Goal: Check status: Check status

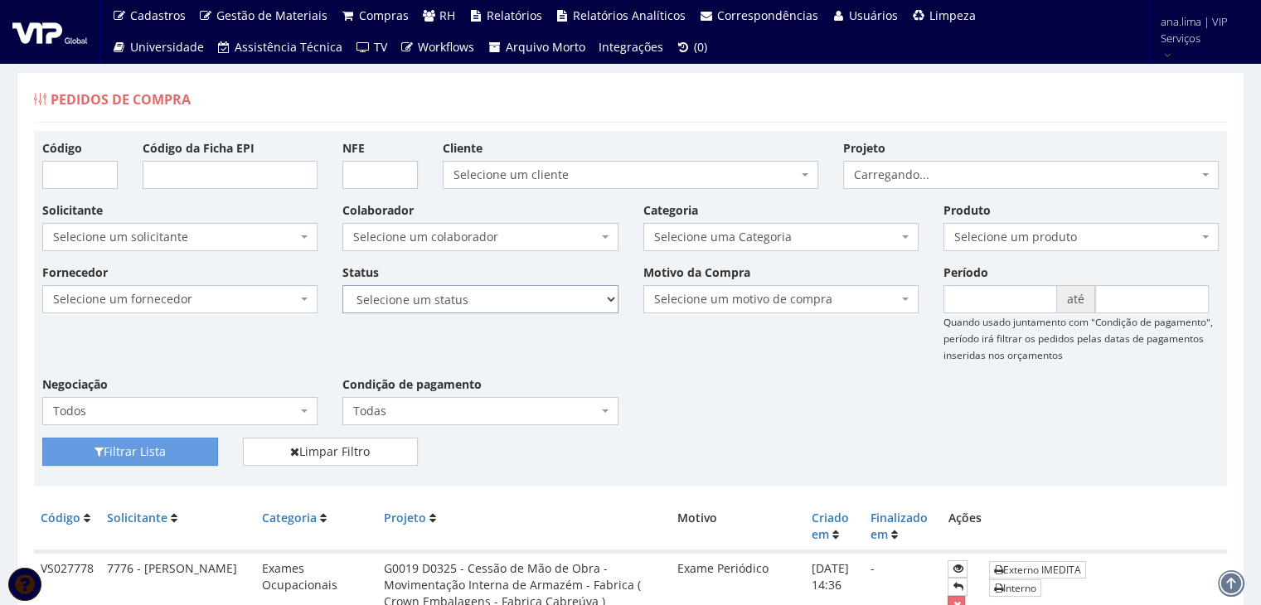
click at [502, 312] on select "Selecione um status Cancelado Aguardando Aprovação Diretoria Pedido Aprovado Ag…" at bounding box center [479, 299] width 275 height 28
select select "1"
click at [342, 285] on select "Selecione um status Cancelado Aguardando Aprovação Diretoria Pedido Aprovado Ag…" at bounding box center [479, 299] width 275 height 28
click at [158, 441] on button "Filtrar Lista" at bounding box center [130, 452] width 176 height 28
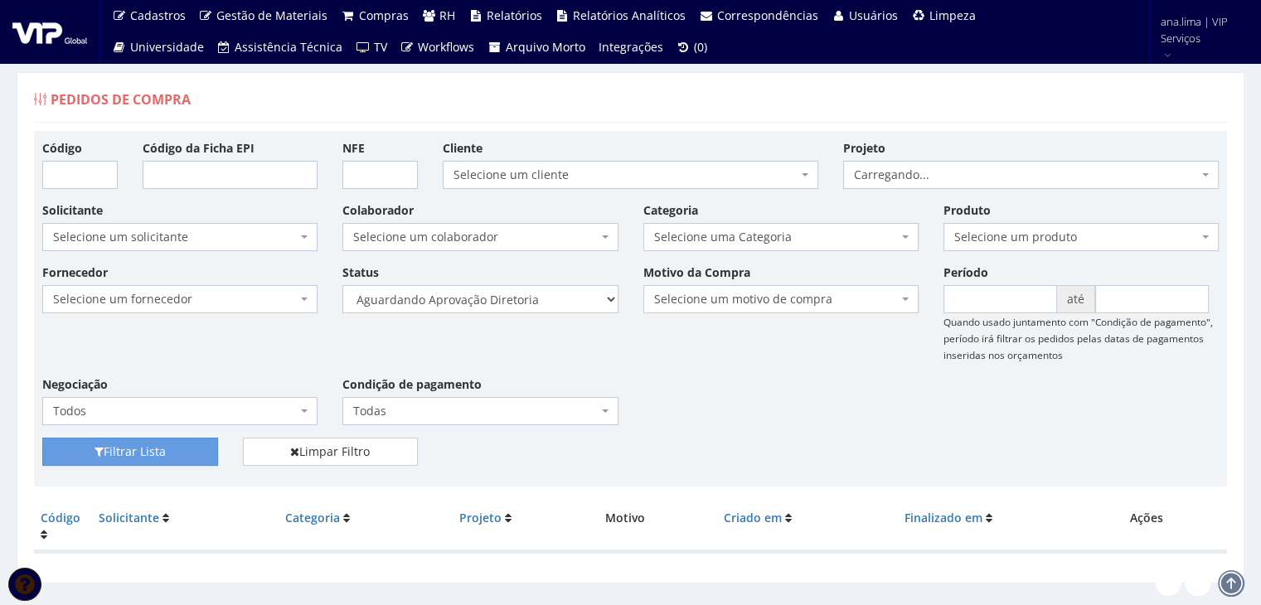
scroll to position [33, 0]
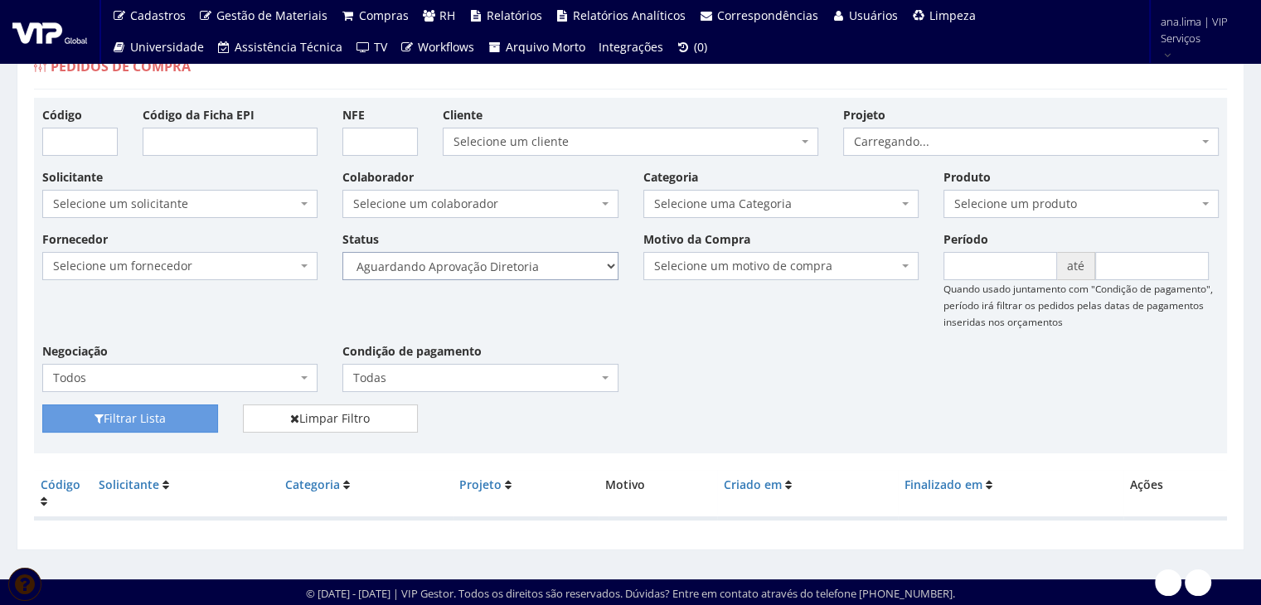
click at [560, 265] on select "Selecione um status Cancelado Aguardando Aprovação Diretoria Pedido Aprovado Ag…" at bounding box center [479, 266] width 275 height 28
select select "4"
click at [342, 252] on select "Selecione um status Cancelado Aguardando Aprovação Diretoria Pedido Aprovado Ag…" at bounding box center [479, 266] width 275 height 28
click at [170, 419] on button "Filtrar Lista" at bounding box center [130, 418] width 176 height 28
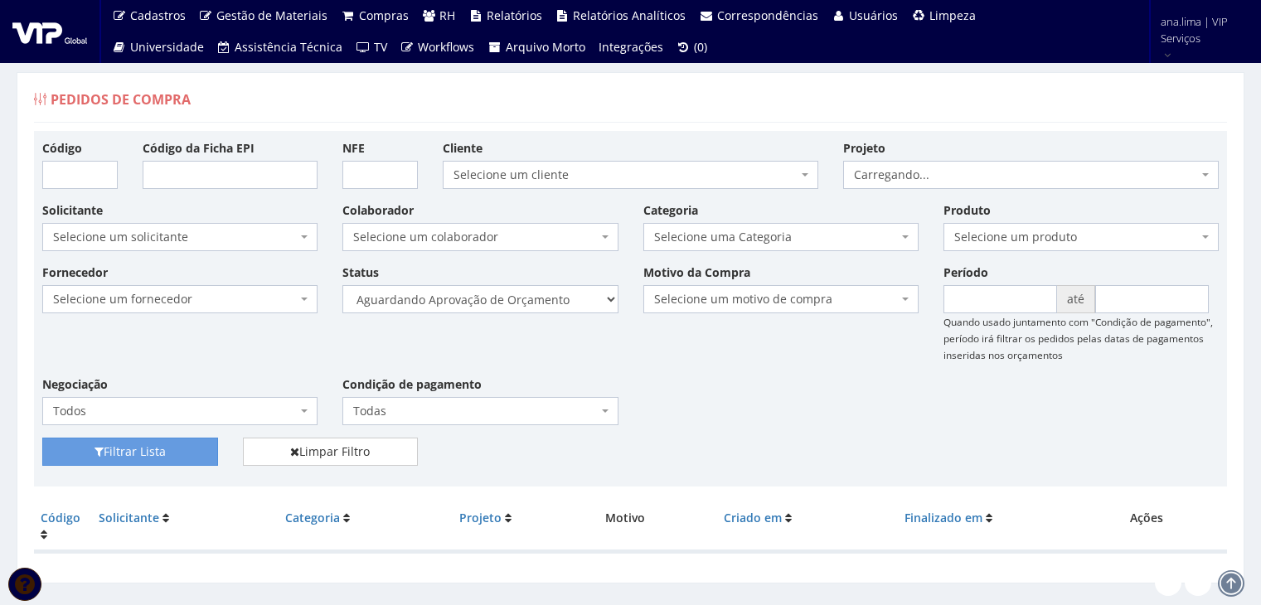
scroll to position [33, 0]
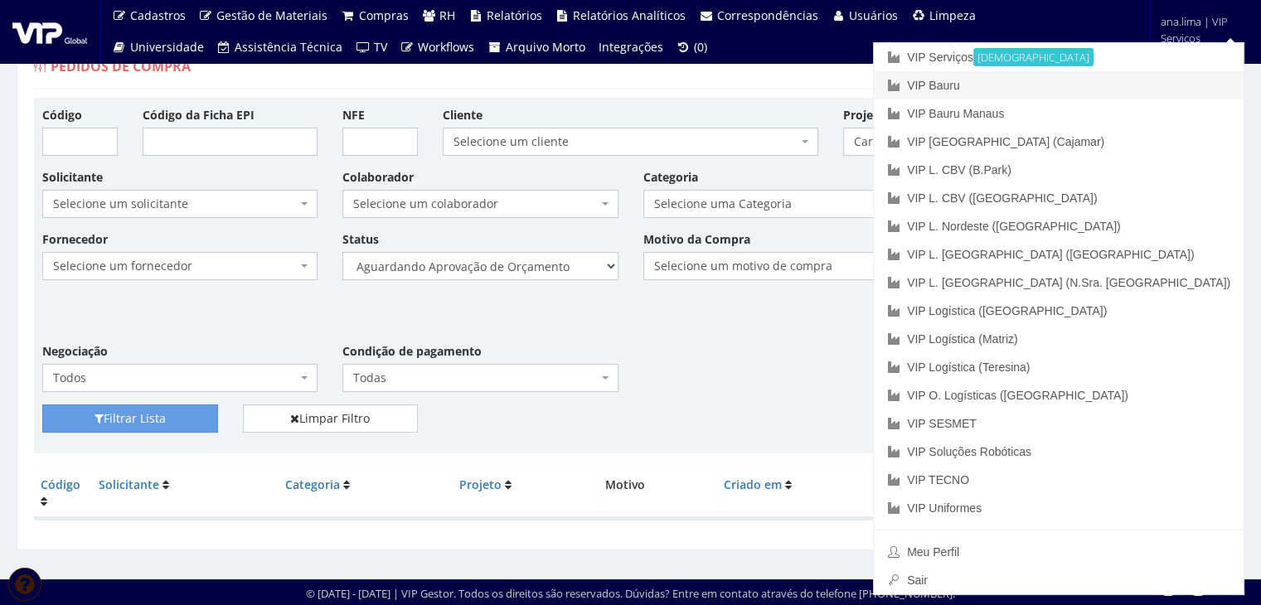
click at [1109, 90] on link "VIP Bauru" at bounding box center [1059, 85] width 370 height 28
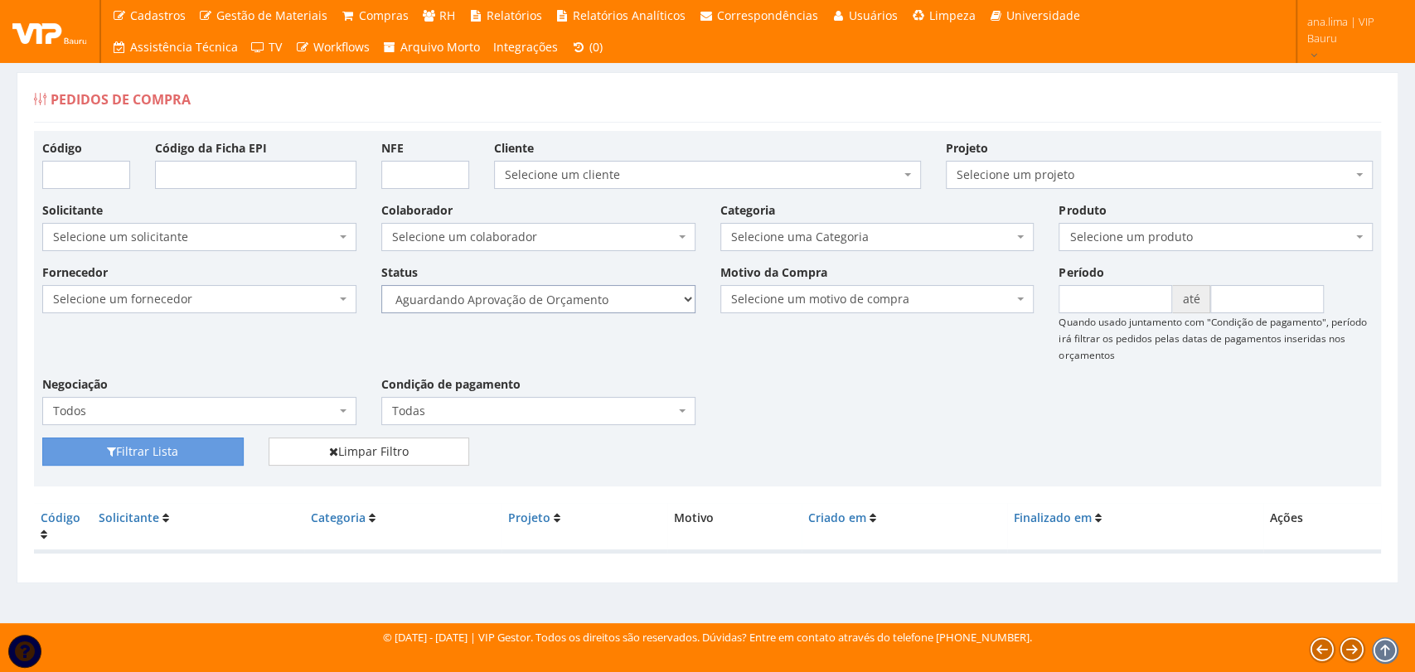
click at [620, 293] on select "Selecione um status Cancelado Aguardando Aprovação Diretoria Pedido Aprovado Ag…" at bounding box center [538, 299] width 314 height 28
select select "1"
click at [381, 285] on select "Selecione um status Cancelado Aguardando Aprovação Diretoria Pedido Aprovado Ag…" at bounding box center [538, 299] width 314 height 28
click at [160, 452] on button "Filtrar Lista" at bounding box center [142, 452] width 201 height 28
click at [583, 301] on select "Selecione um status Cancelado Aguardando Aprovação Diretoria Pedido Aprovado Ag…" at bounding box center [538, 299] width 314 height 28
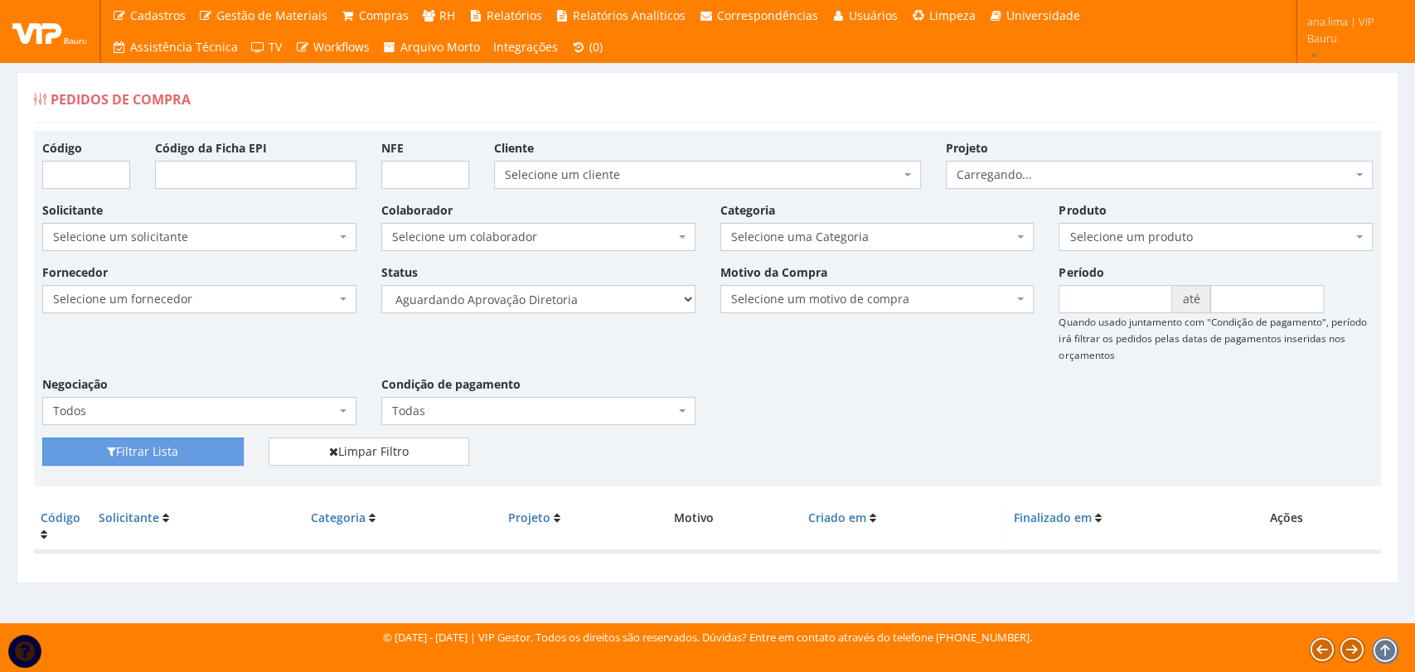
select select "4"
click at [381, 285] on select "Selecione um status Cancelado Aguardando Aprovação Diretoria Pedido Aprovado Ag…" at bounding box center [538, 299] width 314 height 28
click at [160, 449] on button "Filtrar Lista" at bounding box center [142, 452] width 201 height 28
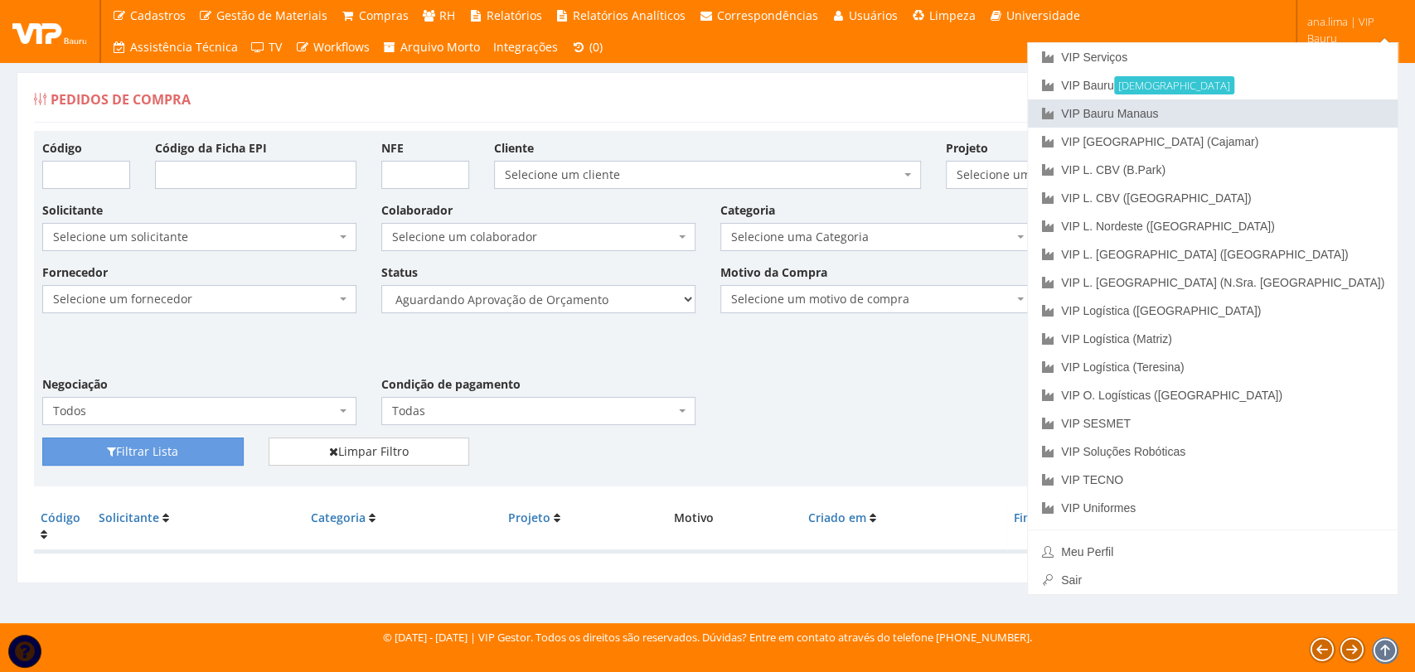
click at [1317, 114] on link "VIP Bauru Manaus" at bounding box center [1213, 113] width 370 height 28
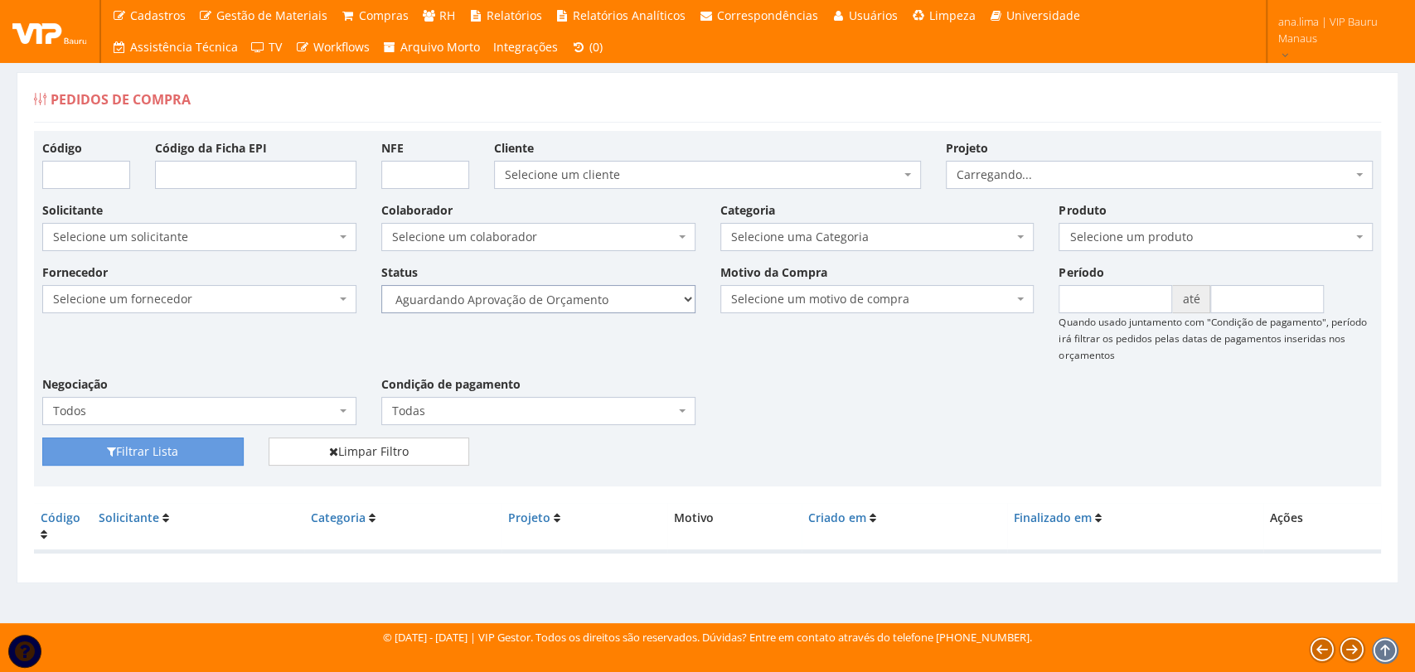
drag, startPoint x: 0, startPoint y: 0, endPoint x: 605, endPoint y: 307, distance: 678.6
click at [602, 302] on select "Selecione um status Cancelado Aguardando Aprovação Diretoria Pedido Aprovado Ag…" at bounding box center [538, 299] width 314 height 28
select select "1"
click at [381, 285] on select "Selecione um status Cancelado Aguardando Aprovação Diretoria Pedido Aprovado Ag…" at bounding box center [538, 299] width 314 height 28
drag, startPoint x: 238, startPoint y: 456, endPoint x: 570, endPoint y: 405, distance: 336.2
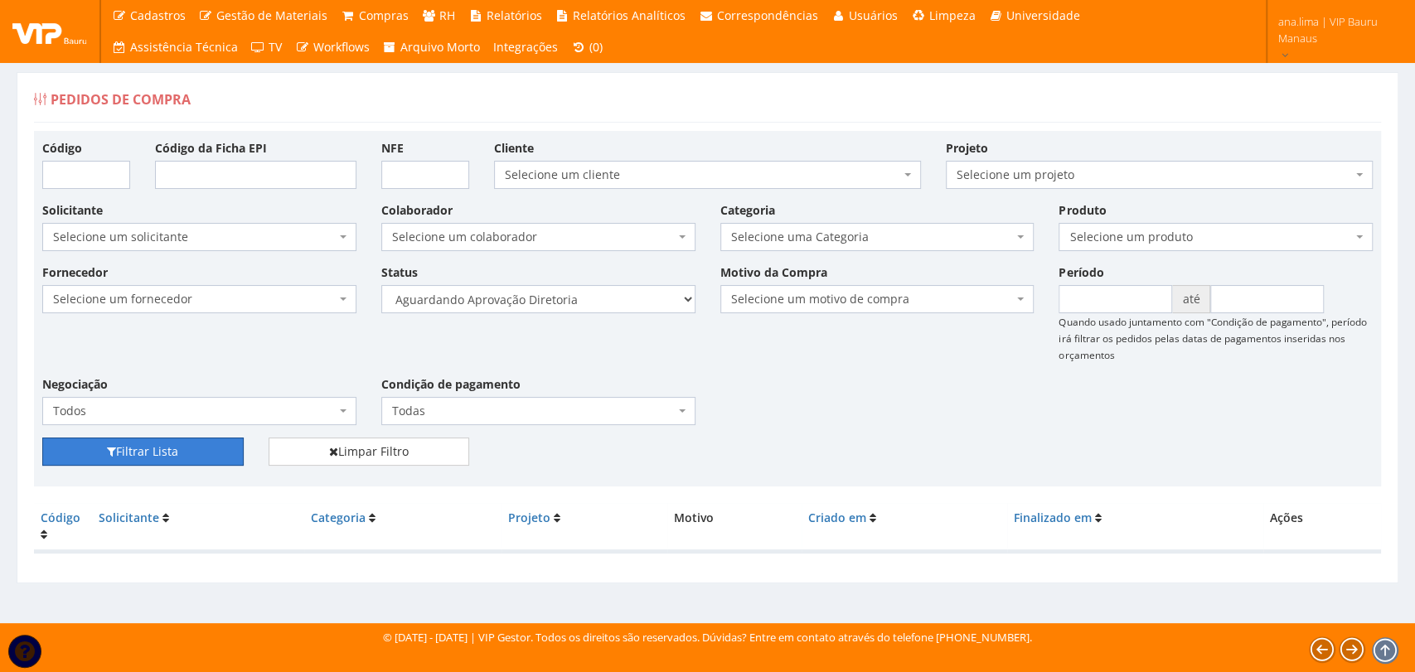
click at [239, 456] on button "Filtrar Lista" at bounding box center [142, 452] width 201 height 28
click at [531, 312] on select "Selecione um status Cancelado Aguardando Aprovação Diretoria Pedido Aprovado Ag…" at bounding box center [538, 299] width 314 height 28
click at [381, 285] on select "Selecione um status Cancelado Aguardando Aprovação Diretoria Pedido Aprovado Ag…" at bounding box center [538, 299] width 314 height 28
click at [167, 447] on button "Filtrar Lista" at bounding box center [142, 452] width 201 height 28
click at [619, 297] on select "Selecione um status Cancelado Aguardando Aprovação Diretoria Pedido Aprovado Ag…" at bounding box center [538, 299] width 314 height 28
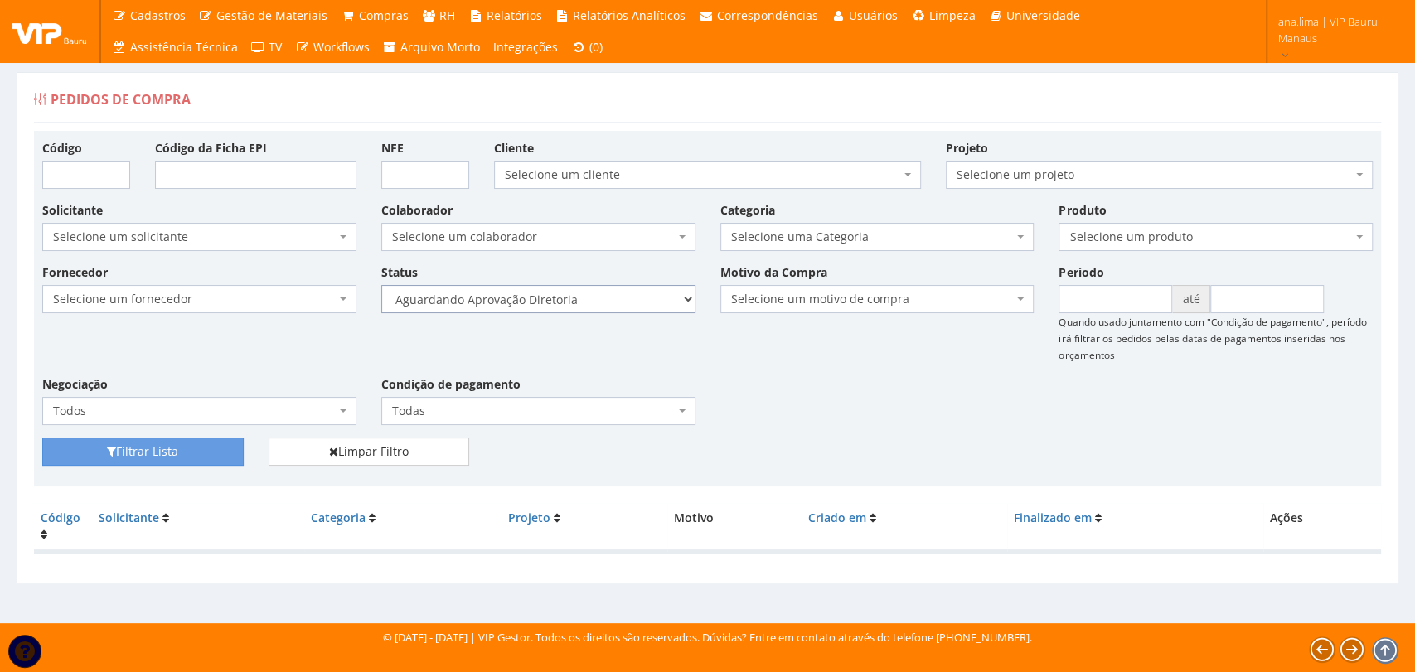
select select "4"
click at [381, 285] on select "Selecione um status Cancelado Aguardando Aprovação Diretoria Pedido Aprovado Ag…" at bounding box center [538, 299] width 314 height 28
click at [145, 457] on button "Filtrar Lista" at bounding box center [142, 452] width 201 height 28
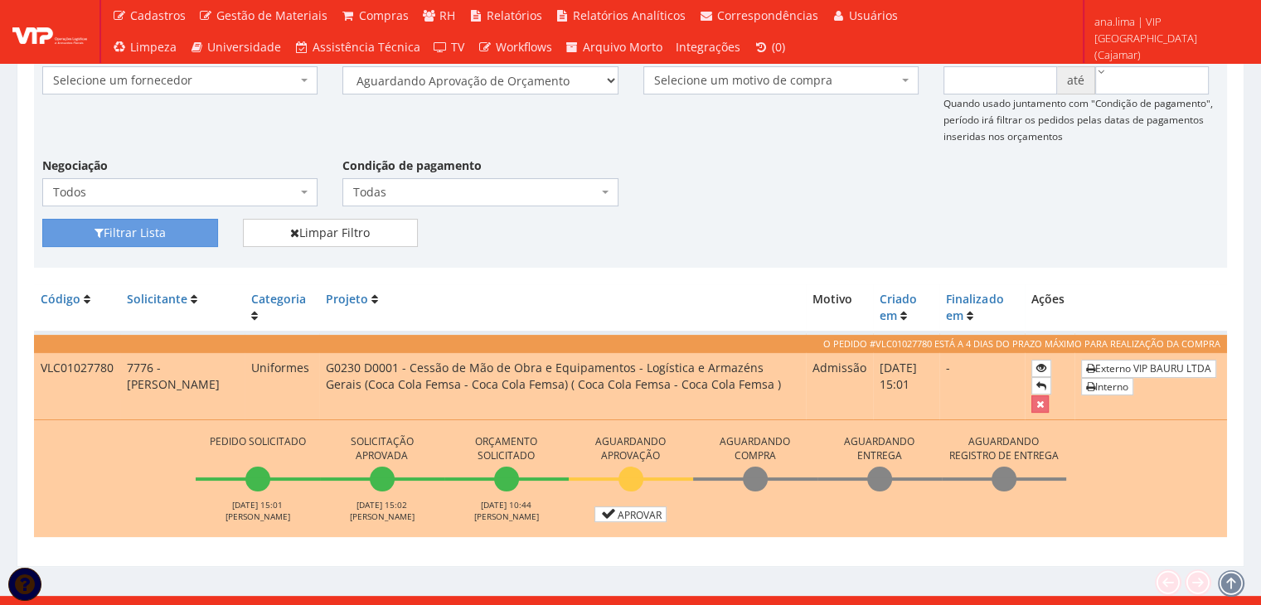
scroll to position [235, 0]
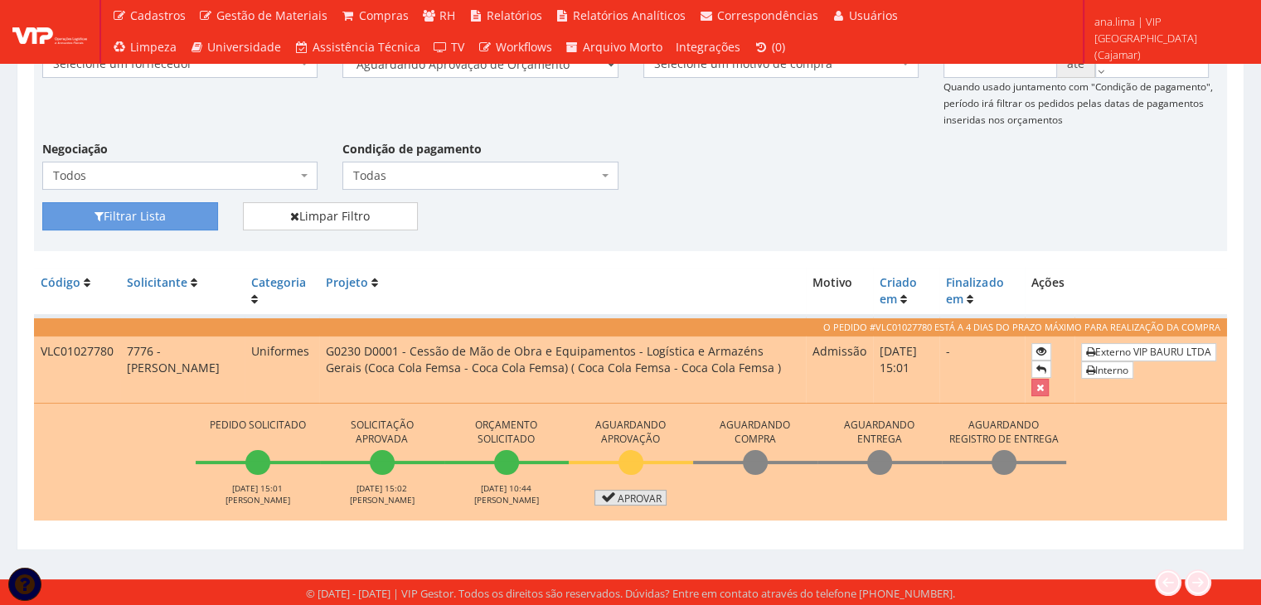
click at [632, 498] on link "Aprovar" at bounding box center [630, 498] width 73 height 16
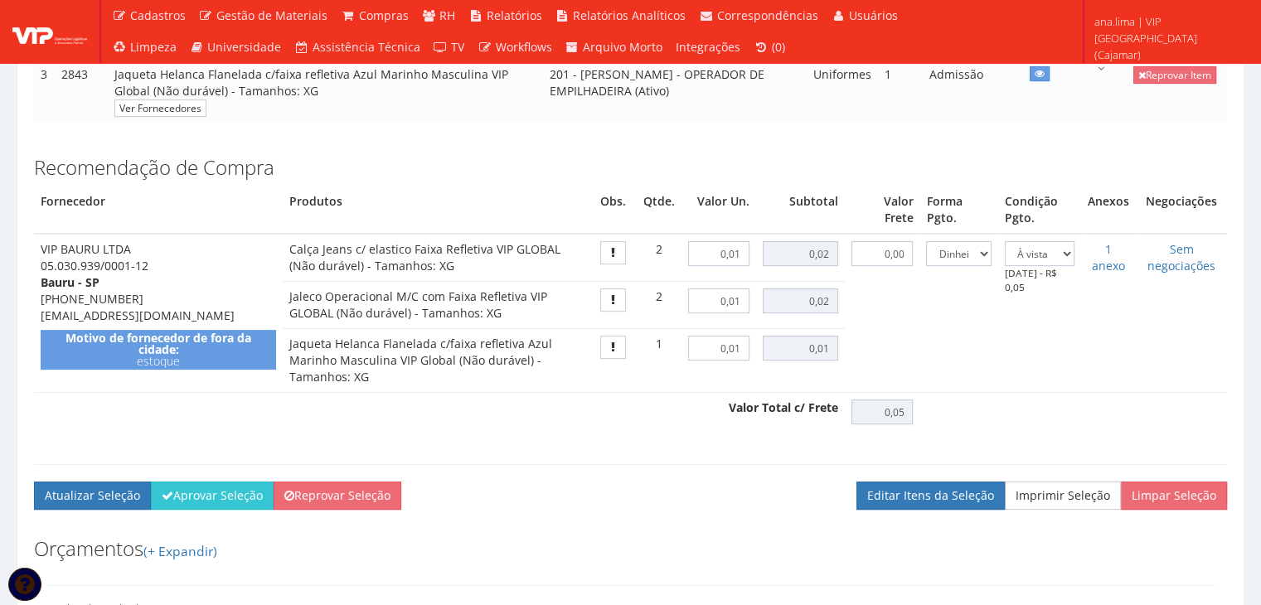
scroll to position [663, 0]
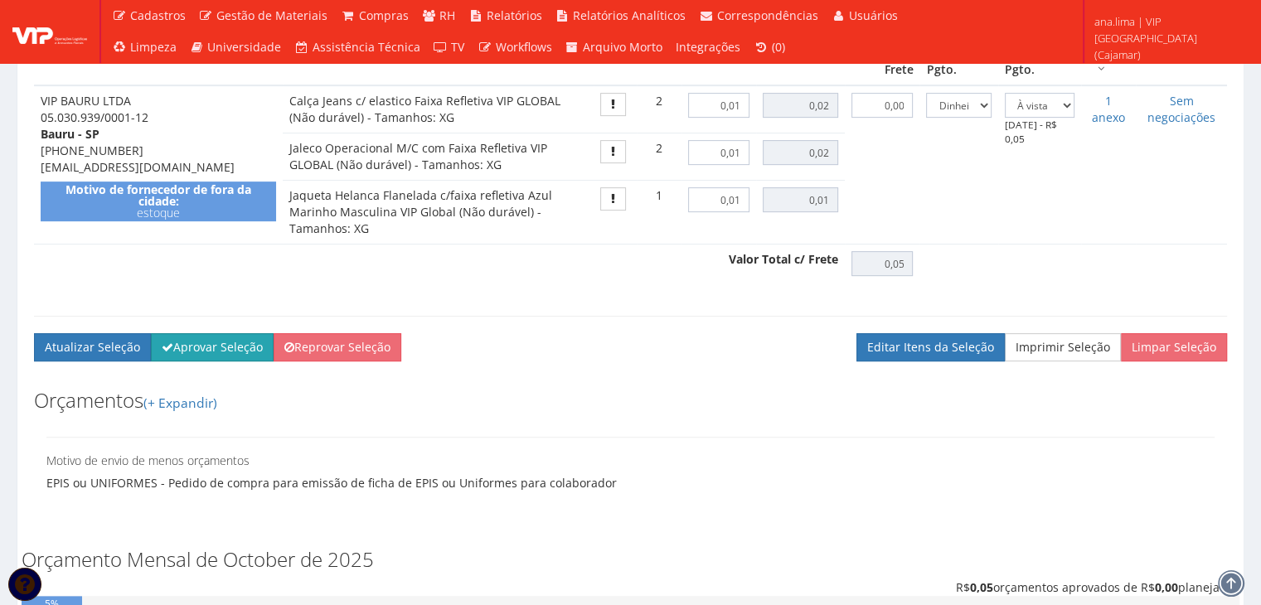
click at [208, 361] on button "Aprovar Seleção" at bounding box center [212, 347] width 123 height 28
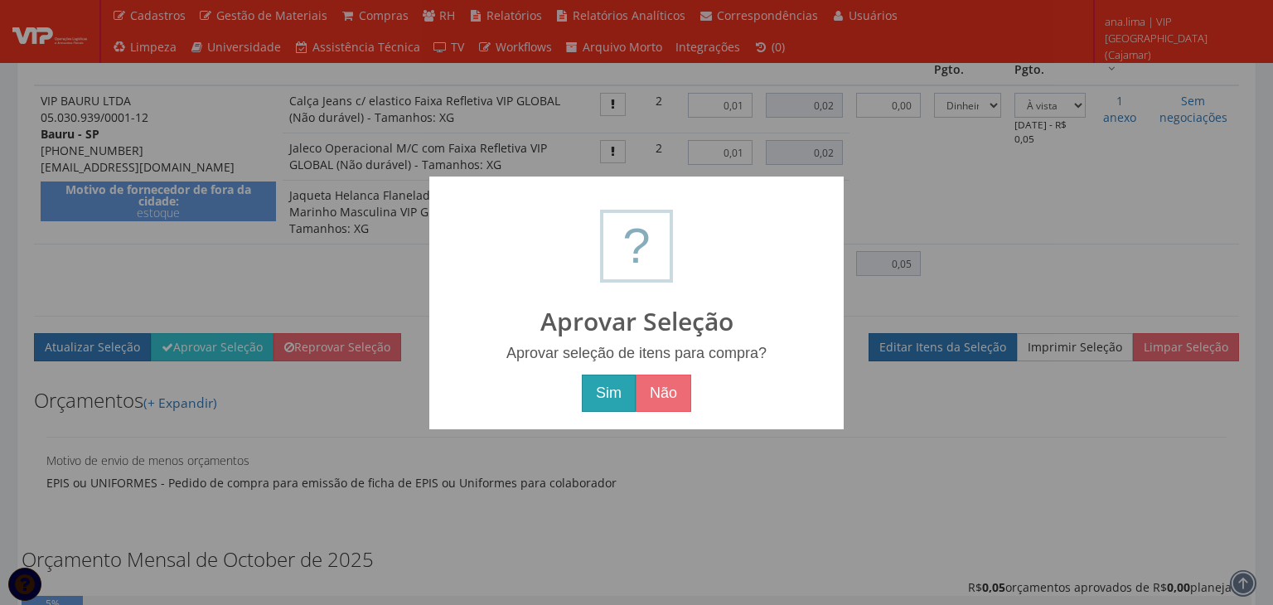
click at [606, 376] on button "Sim" at bounding box center [609, 394] width 54 height 38
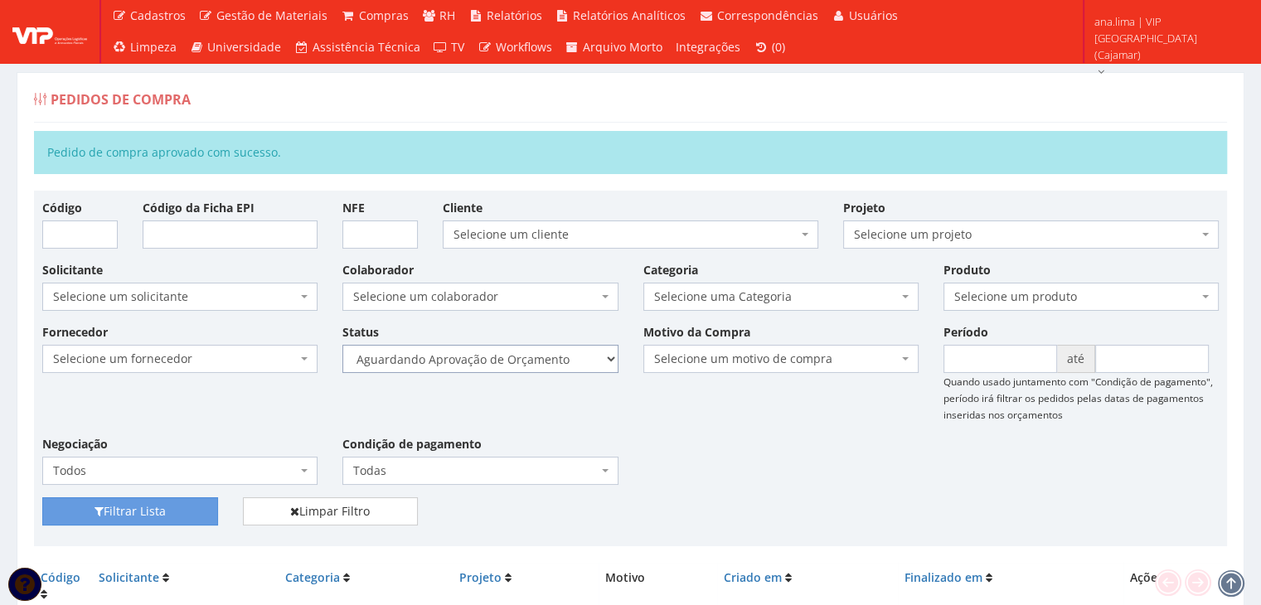
click at [535, 359] on select "Selecione um status Cancelado Aguardando Aprovação Diretoria Pedido Aprovado Ag…" at bounding box center [479, 359] width 275 height 28
select select "1"
click at [342, 345] on select "Selecione um status Cancelado Aguardando Aprovação Diretoria Pedido Aprovado Ag…" at bounding box center [479, 359] width 275 height 28
drag, startPoint x: 156, startPoint y: 508, endPoint x: 501, endPoint y: 456, distance: 348.7
click at [162, 508] on button "Filtrar Lista" at bounding box center [130, 511] width 176 height 28
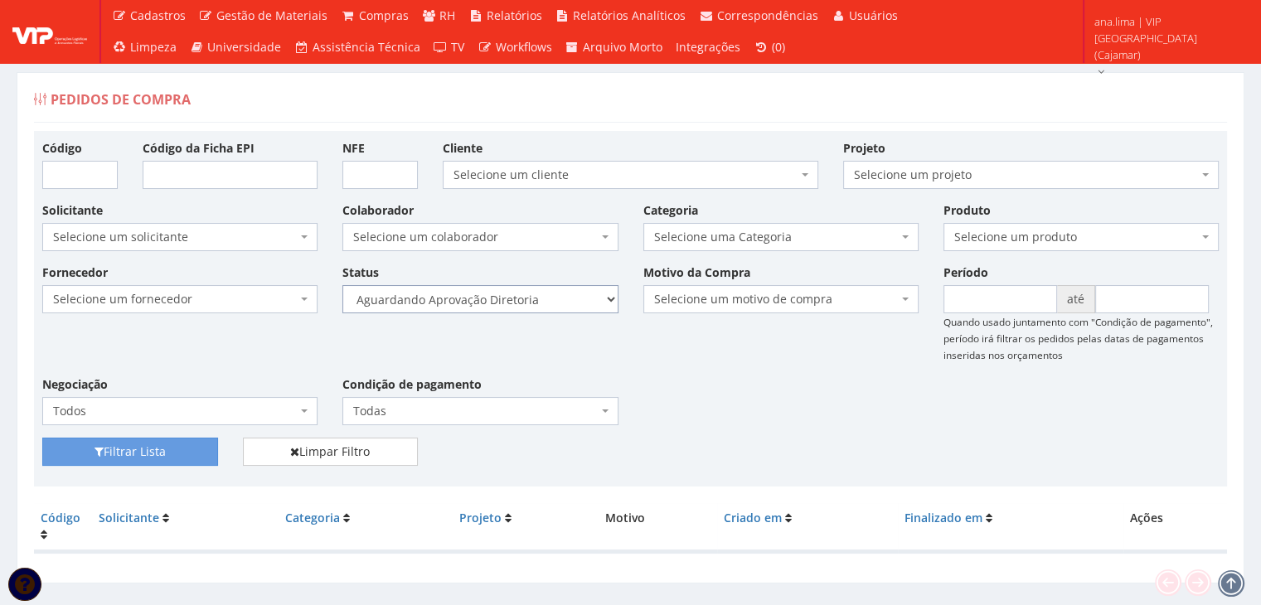
click at [498, 312] on select "Selecione um status Cancelado Aguardando Aprovação Diretoria Pedido Aprovado Ag…" at bounding box center [479, 299] width 275 height 28
click at [342, 285] on select "Selecione um status Cancelado Aguardando Aprovação Diretoria Pedido Aprovado Ag…" at bounding box center [479, 299] width 275 height 28
click at [167, 448] on button "Filtrar Lista" at bounding box center [130, 452] width 176 height 28
click at [484, 293] on select "Selecione um status Cancelado Aguardando Aprovação Diretoria Pedido Aprovado Ag…" at bounding box center [479, 299] width 275 height 28
select select "4"
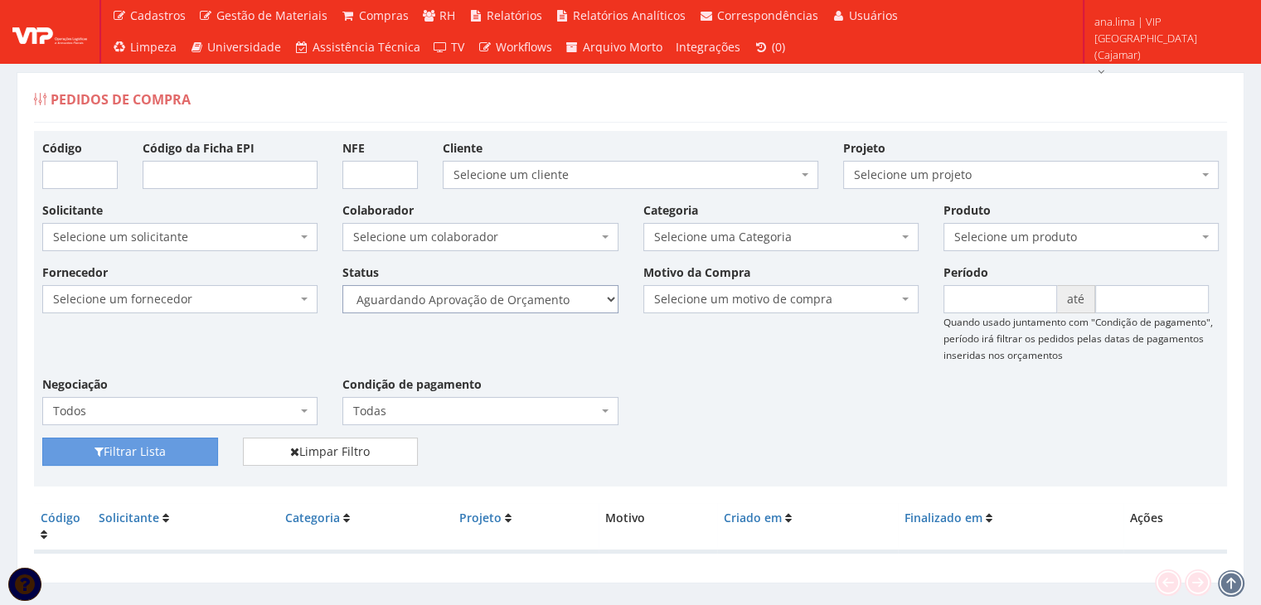
click at [342, 285] on select "Selecione um status Cancelado Aguardando Aprovação Diretoria Pedido Aprovado Ag…" at bounding box center [479, 299] width 275 height 28
drag, startPoint x: 199, startPoint y: 451, endPoint x: 213, endPoint y: 438, distance: 18.8
click at [198, 451] on button "Filtrar Lista" at bounding box center [130, 452] width 176 height 28
click at [552, 304] on select "Selecione um status Cancelado Aguardando Aprovação Diretoria Pedido Aprovado Ag…" at bounding box center [479, 299] width 275 height 28
select select "1"
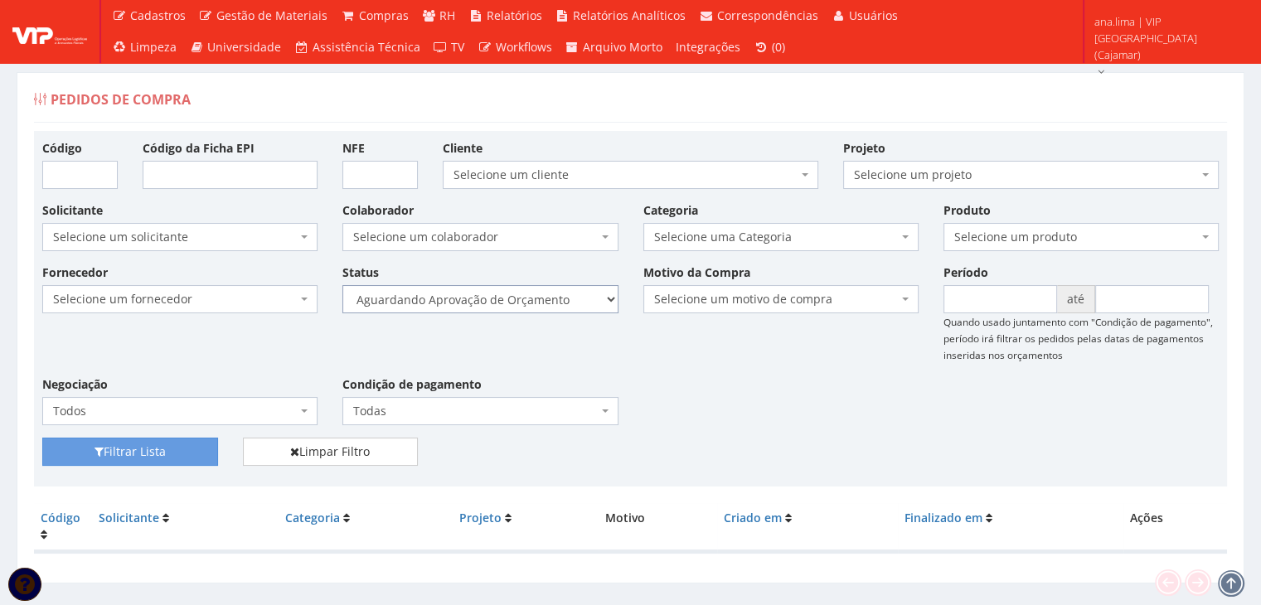
click at [342, 285] on select "Selecione um status Cancelado Aguardando Aprovação Diretoria Pedido Aprovado Ag…" at bounding box center [479, 299] width 275 height 28
click at [178, 441] on button "Filtrar Lista" at bounding box center [130, 452] width 176 height 28
click at [519, 295] on select "Selecione um status Cancelado Aguardando Aprovação Diretoria Pedido Aprovado Ag…" at bounding box center [479, 299] width 275 height 28
select select "4"
click at [342, 285] on select "Selecione um status Cancelado Aguardando Aprovação Diretoria Pedido Aprovado Ag…" at bounding box center [479, 299] width 275 height 28
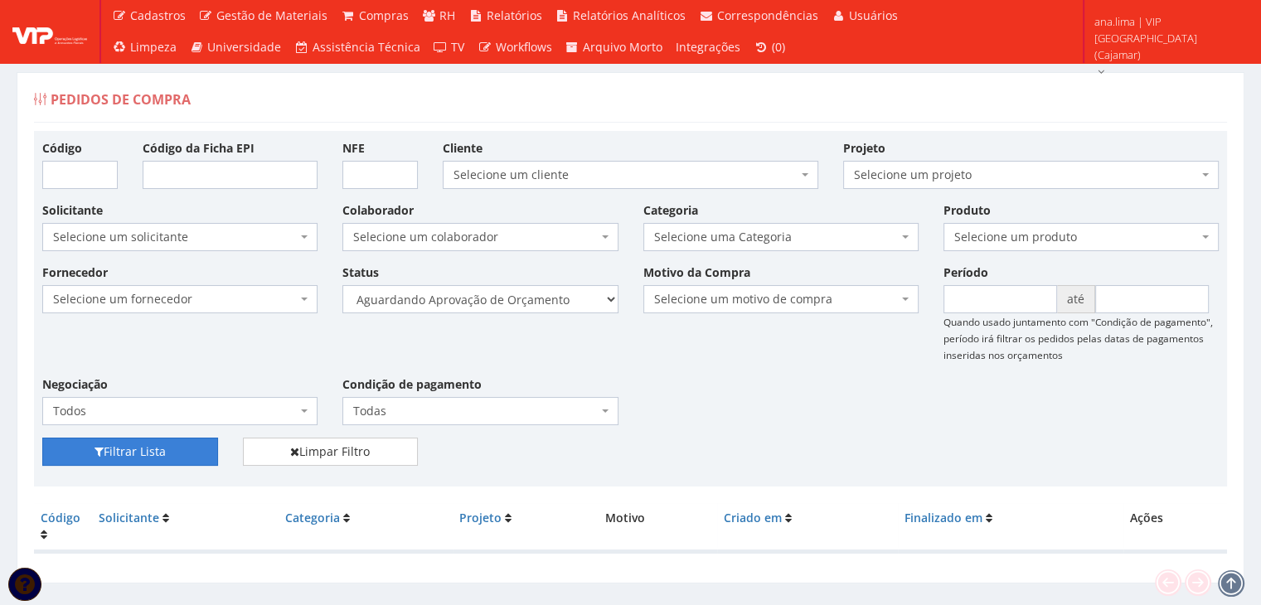
click at [205, 446] on button "Filtrar Lista" at bounding box center [130, 452] width 176 height 28
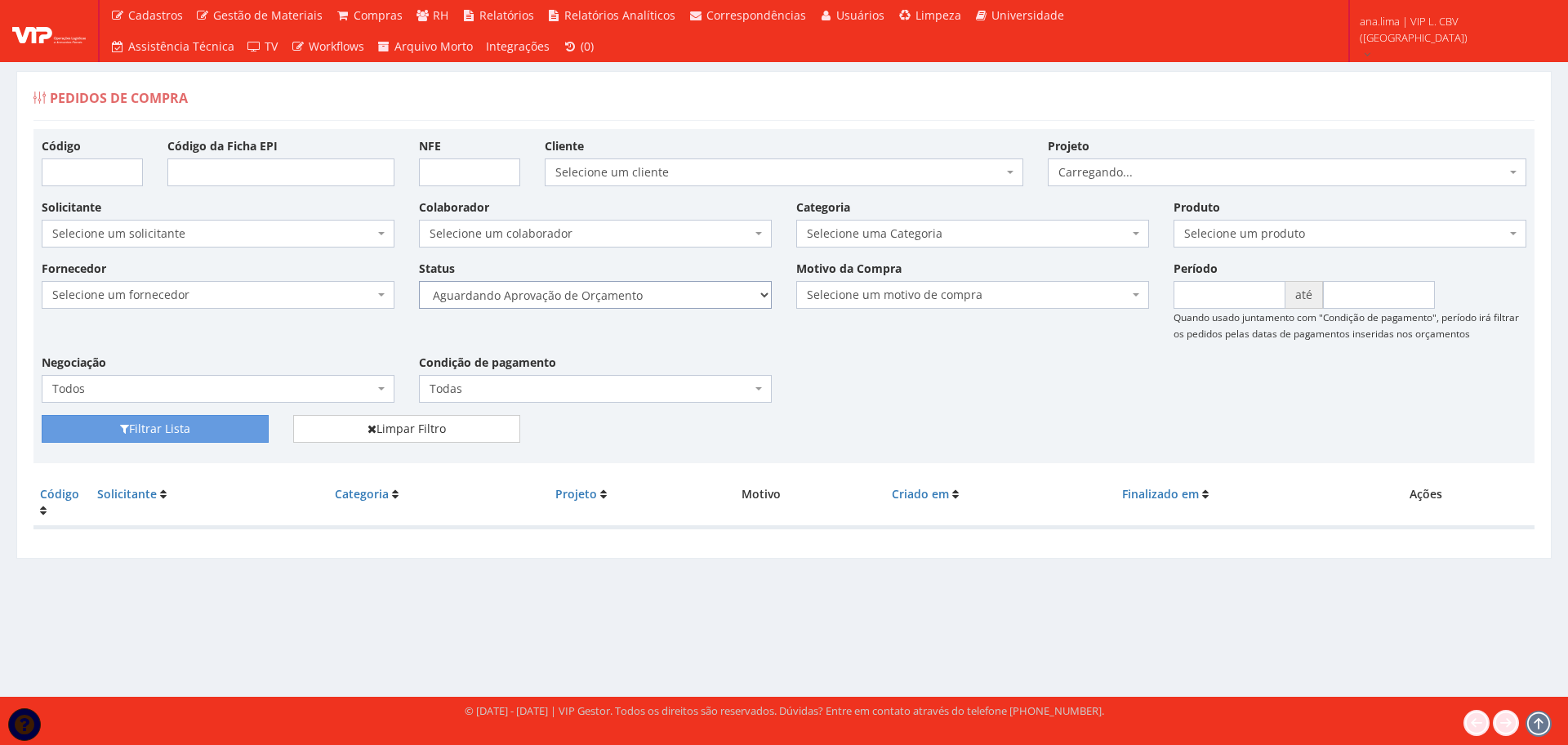
click at [680, 294] on select "Selecione um status Cancelado Aguardando Aprovação Diretoria Pedido Aprovado Ag…" at bounding box center [595, 295] width 353 height 28
select select "1"
click at [419, 281] on select "Selecione um status Cancelado Aguardando Aprovação Diretoria Pedido Aprovado Ag…" at bounding box center [595, 295] width 353 height 28
click at [243, 430] on button "Filtrar Lista" at bounding box center [155, 429] width 227 height 28
click at [700, 300] on select "Selecione um status Cancelado Aguardando Aprovação Diretoria Pedido Aprovado Ag…" at bounding box center [595, 295] width 353 height 28
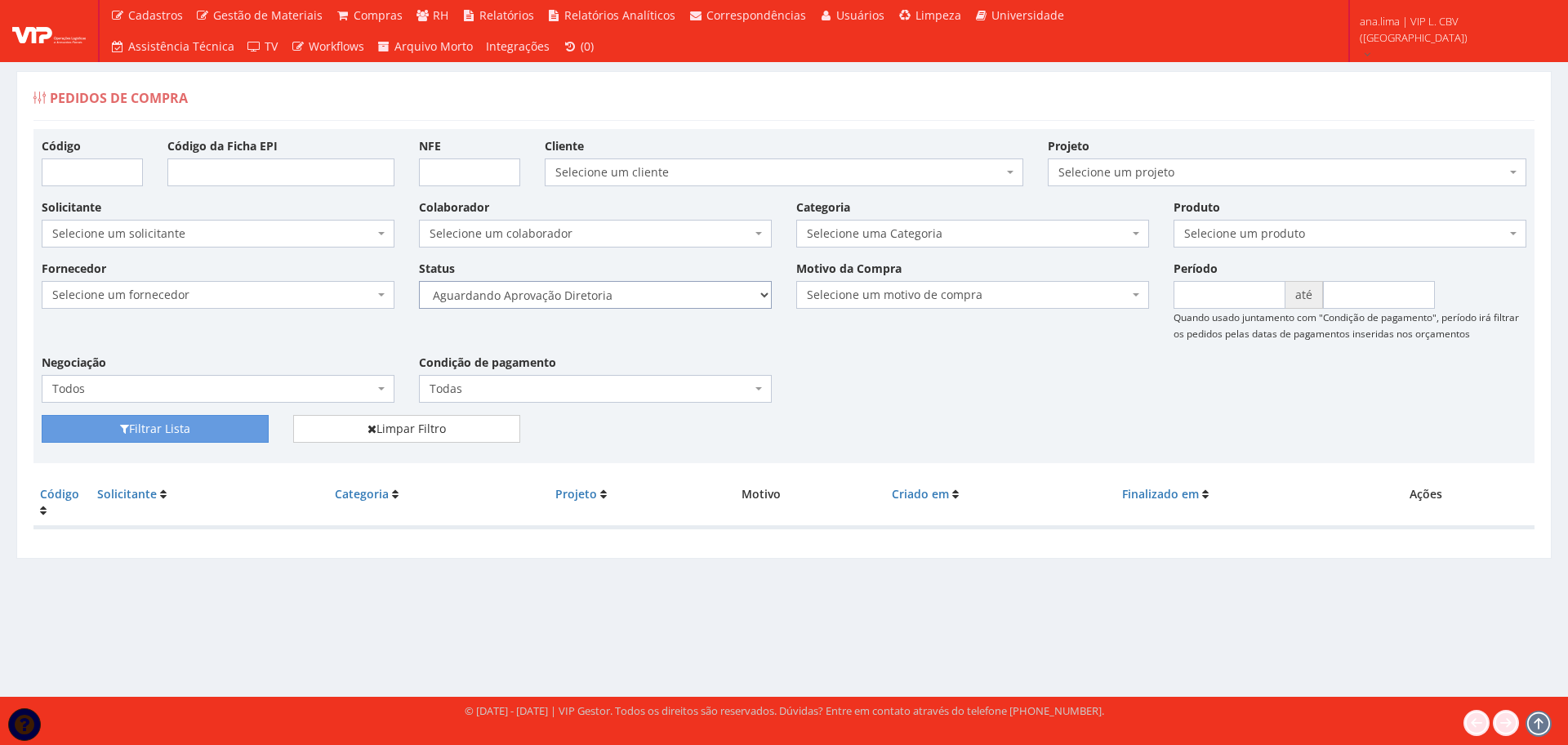
select select "4"
click at [419, 281] on select "Selecione um status Cancelado Aguardando Aprovação Diretoria Pedido Aprovado Ag…" at bounding box center [595, 295] width 353 height 28
click at [239, 422] on button "Filtrar Lista" at bounding box center [155, 429] width 227 height 28
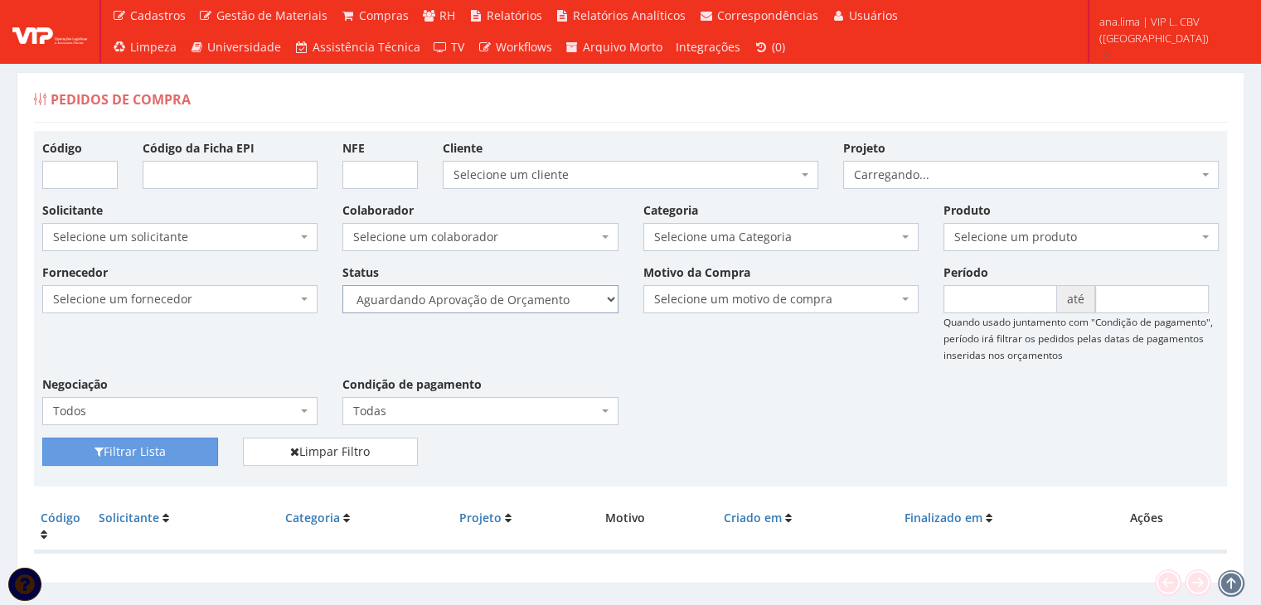
click at [537, 298] on select "Selecione um status Cancelado Aguardando Aprovação Diretoria Pedido Aprovado Ag…" at bounding box center [479, 299] width 275 height 28
select select "1"
click at [342, 285] on select "Selecione um status Cancelado Aguardando Aprovação Diretoria Pedido Aprovado Ag…" at bounding box center [479, 299] width 275 height 28
click at [169, 452] on button "Filtrar Lista" at bounding box center [130, 452] width 176 height 28
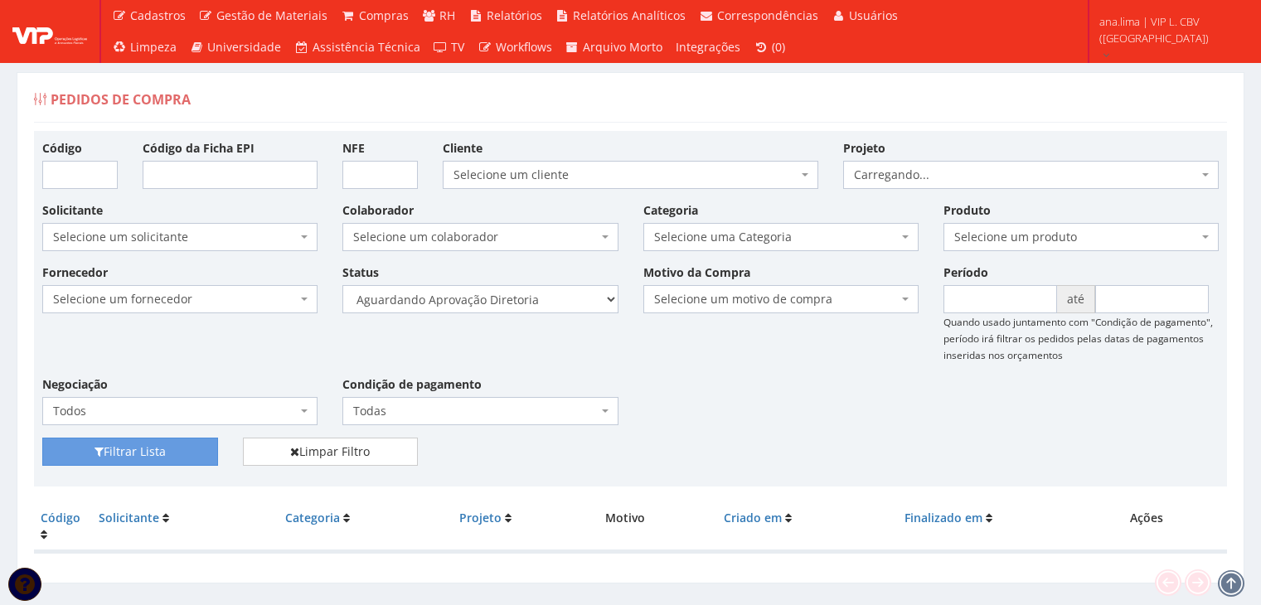
click at [533, 305] on select "Selecione um status Cancelado Aguardando Aprovação Diretoria Pedido Aprovado Ag…" at bounding box center [479, 299] width 275 height 28
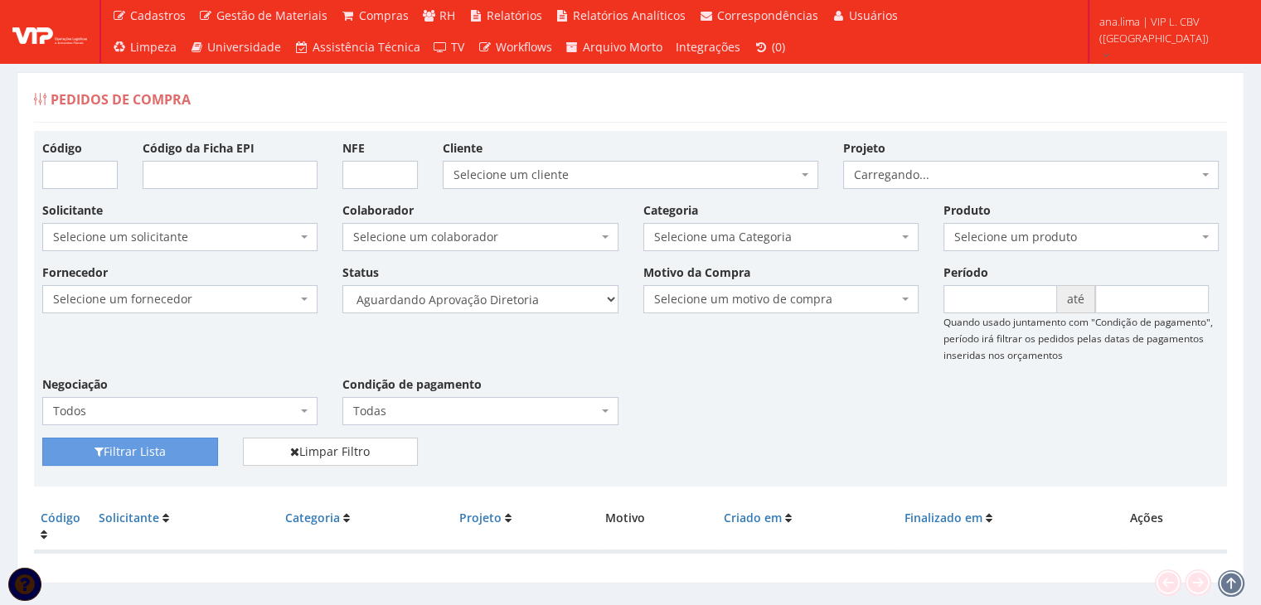
select select "4"
click at [342, 285] on select "Selecione um status Cancelado Aguardando Aprovação Diretoria Pedido Aprovado Ag…" at bounding box center [479, 299] width 275 height 28
click at [178, 451] on button "Filtrar Lista" at bounding box center [130, 452] width 176 height 28
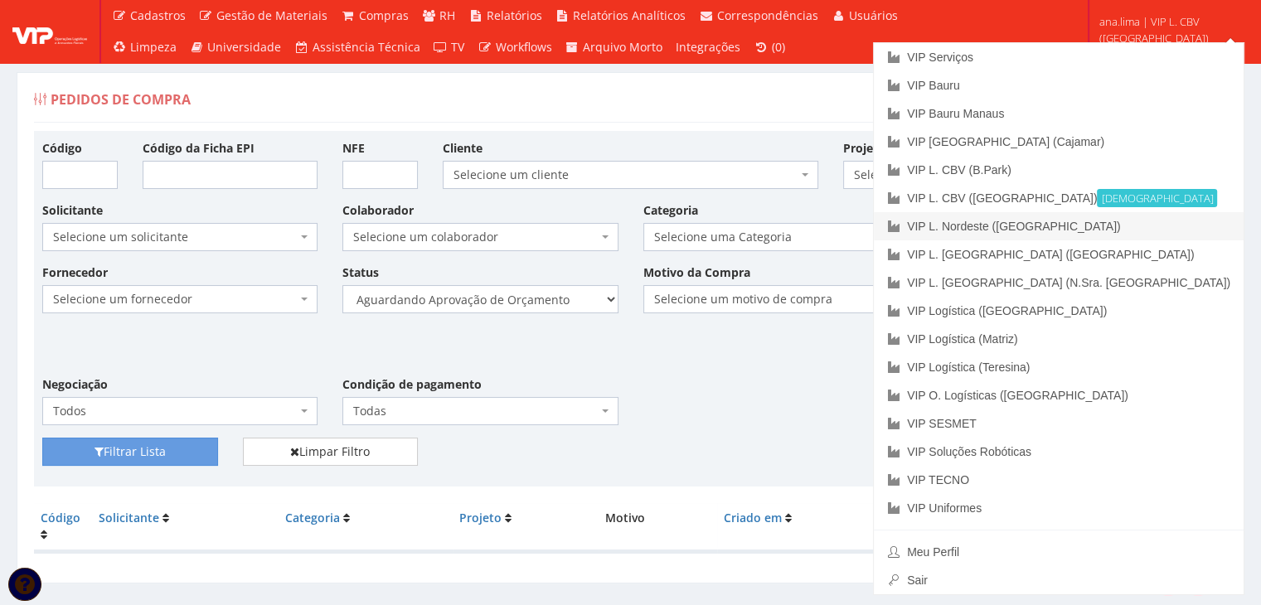
click at [1174, 230] on link "VIP L. Nordeste ([GEOGRAPHIC_DATA])" at bounding box center [1059, 226] width 370 height 28
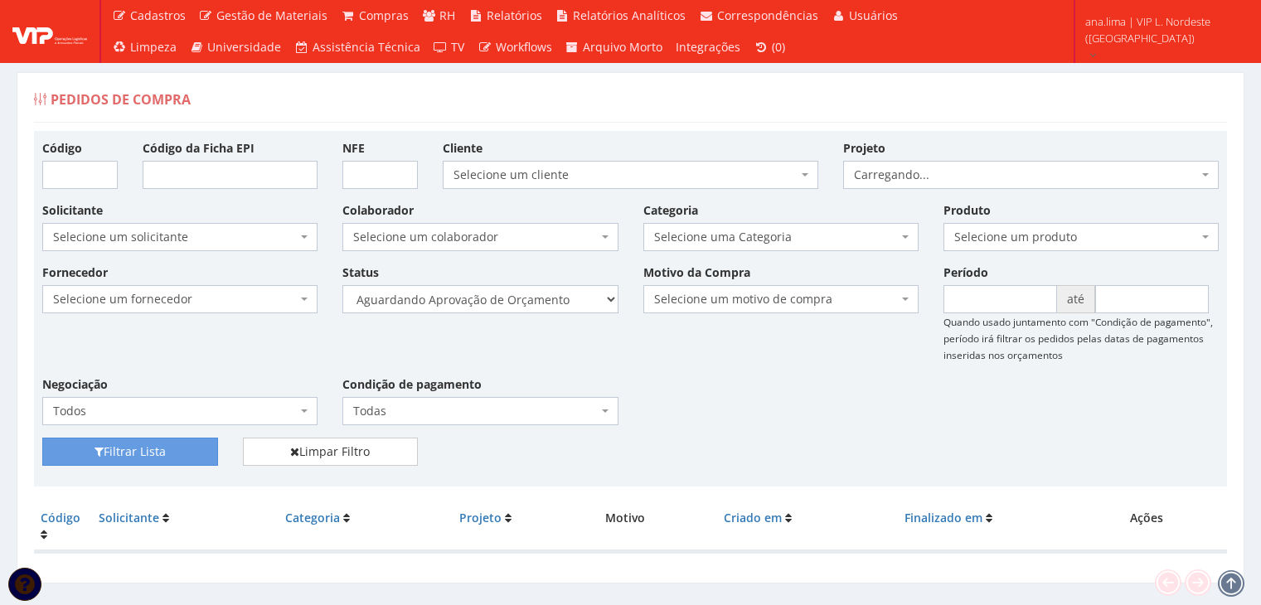
click at [540, 307] on select "Selecione um status Cancelado Aguardando Aprovação Diretoria Pedido Aprovado Ag…" at bounding box center [479, 299] width 275 height 28
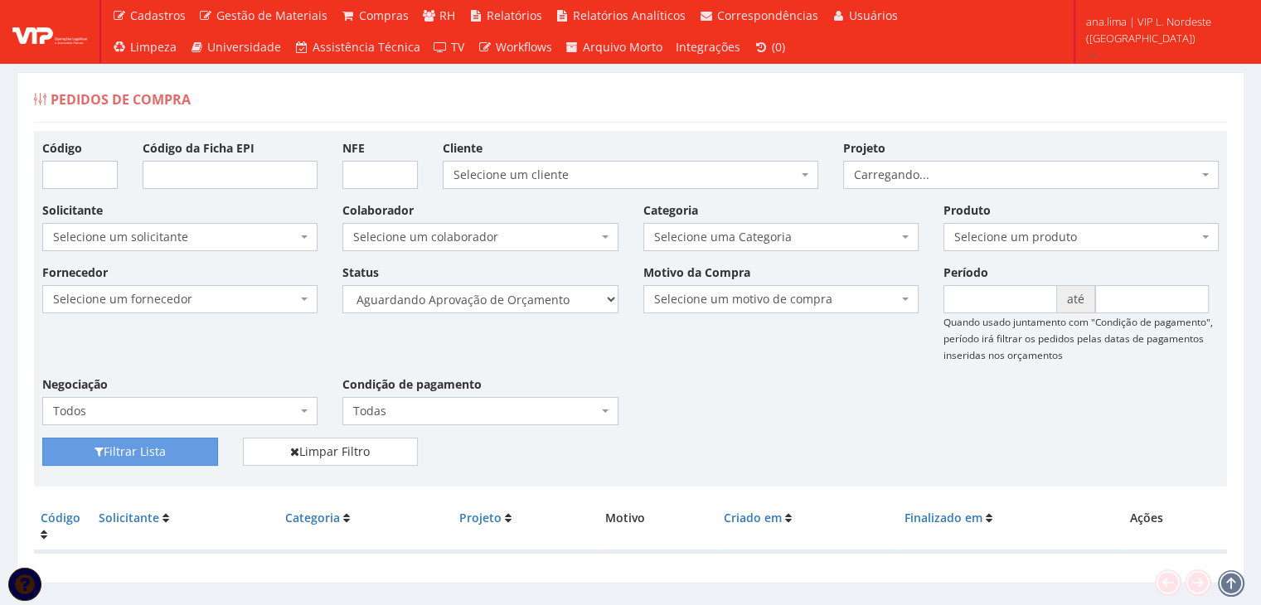
select select "1"
click at [342, 285] on select "Selecione um status Cancelado Aguardando Aprovação Diretoria Pedido Aprovado Ag…" at bounding box center [479, 299] width 275 height 28
drag, startPoint x: 137, startPoint y: 450, endPoint x: 163, endPoint y: 440, distance: 28.3
click at [137, 451] on button "Filtrar Lista" at bounding box center [130, 452] width 176 height 28
drag, startPoint x: 568, startPoint y: 302, endPoint x: 557, endPoint y: 312, distance: 14.1
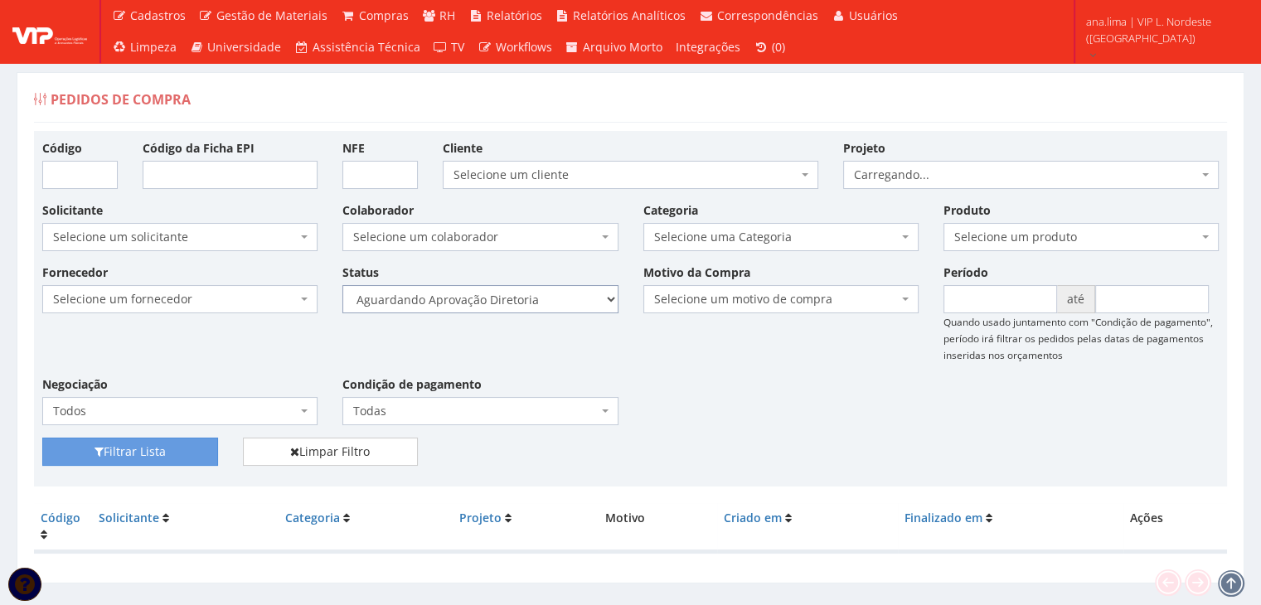
click at [568, 302] on select "Selecione um status Cancelado Aguardando Aprovação Diretoria Pedido Aprovado Ag…" at bounding box center [479, 299] width 275 height 28
select select "4"
click at [342, 285] on select "Selecione um status Cancelado Aguardando Aprovação Diretoria Pedido Aprovado Ag…" at bounding box center [479, 299] width 275 height 28
click at [186, 449] on button "Filtrar Lista" at bounding box center [130, 452] width 176 height 28
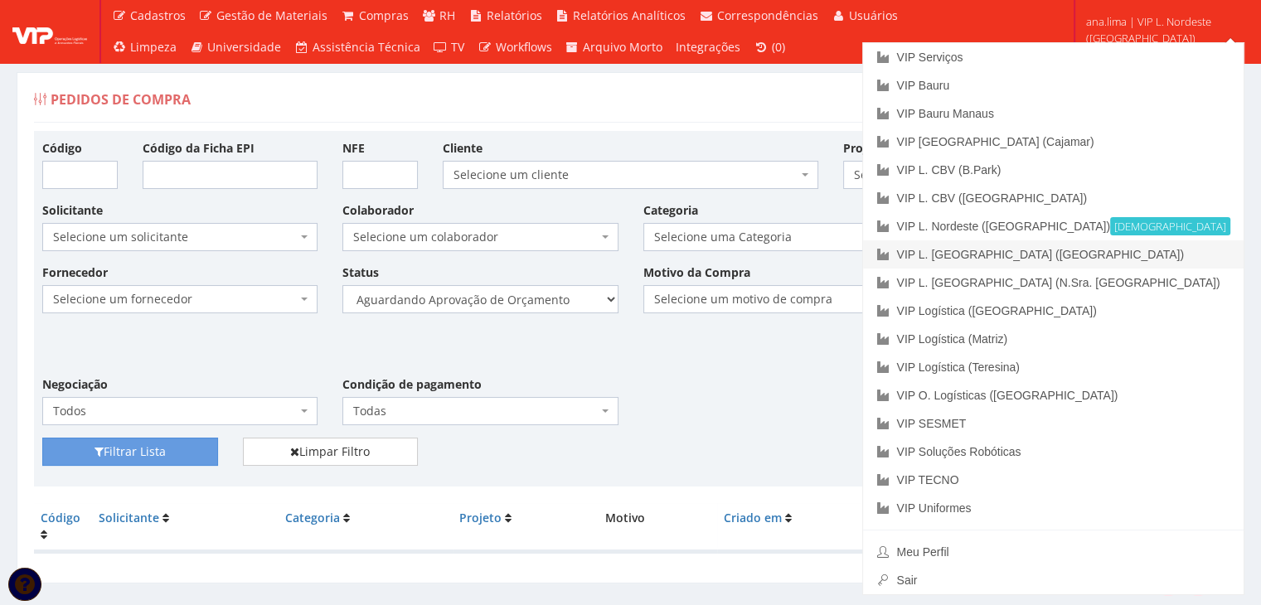
click at [1140, 247] on link "VIP L. [GEOGRAPHIC_DATA] ([GEOGRAPHIC_DATA])" at bounding box center [1053, 254] width 380 height 28
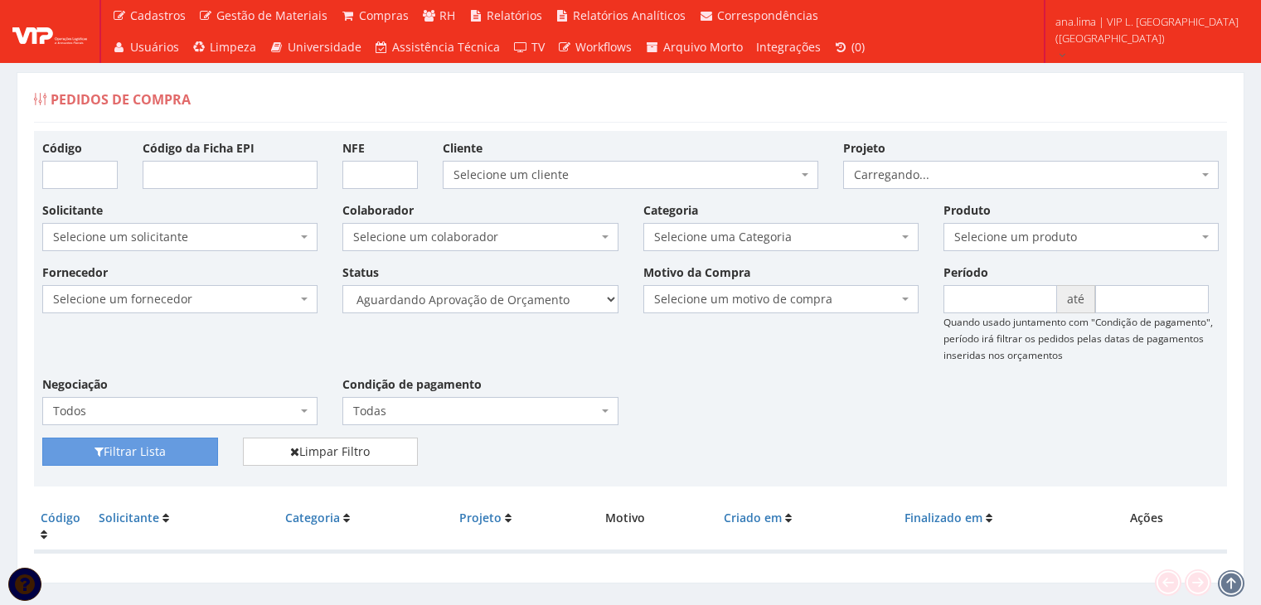
click at [550, 307] on select "Selecione um status Cancelado Aguardando Aprovação Diretoria Pedido Aprovado Ag…" at bounding box center [479, 299] width 275 height 28
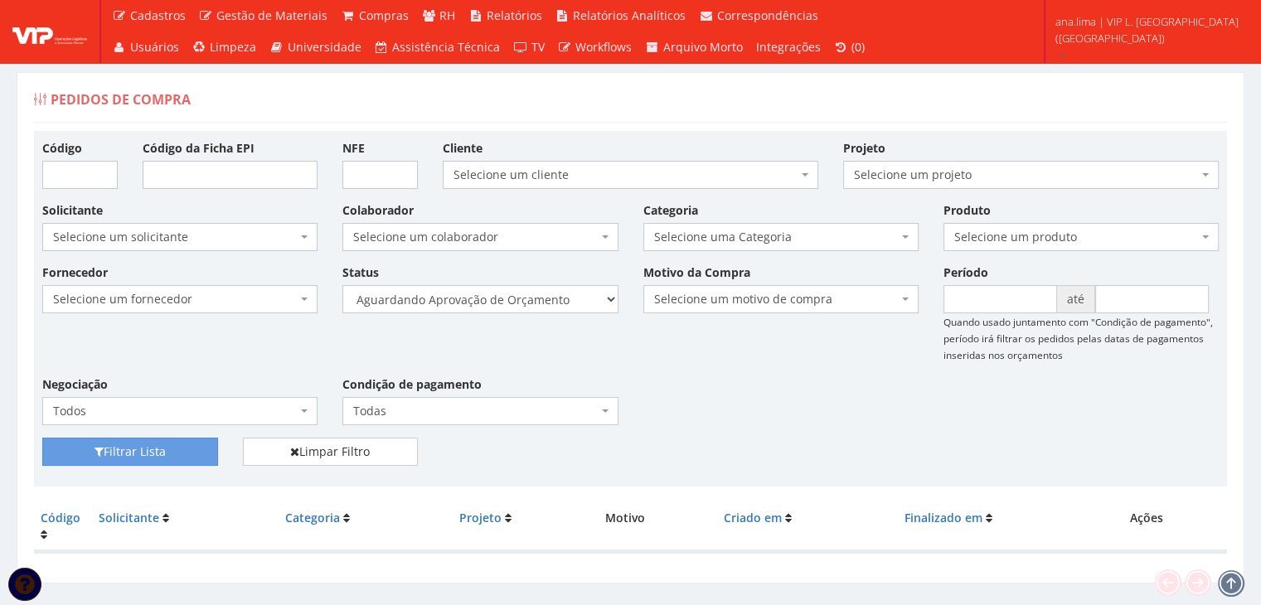
select select "1"
click at [342, 285] on select "Selecione um status Cancelado Aguardando Aprovação Diretoria Pedido Aprovado Ag…" at bounding box center [479, 299] width 275 height 28
click at [178, 449] on button "Filtrar Lista" at bounding box center [130, 452] width 176 height 28
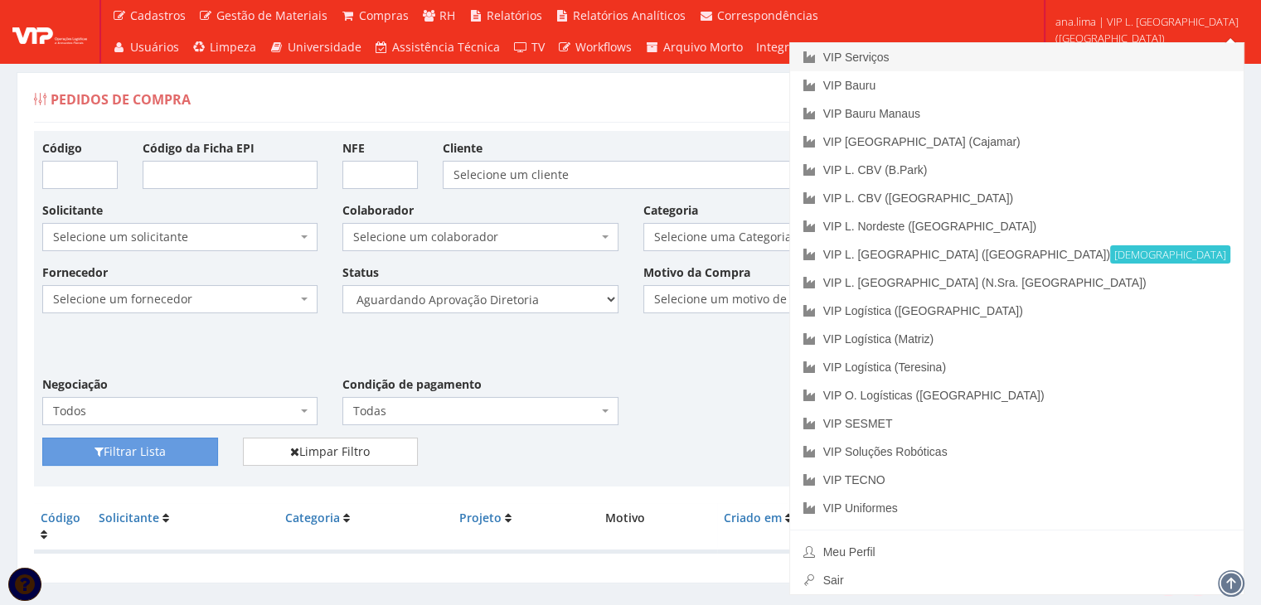
click at [1111, 65] on link "VIP Serviços" at bounding box center [1016, 57] width 453 height 28
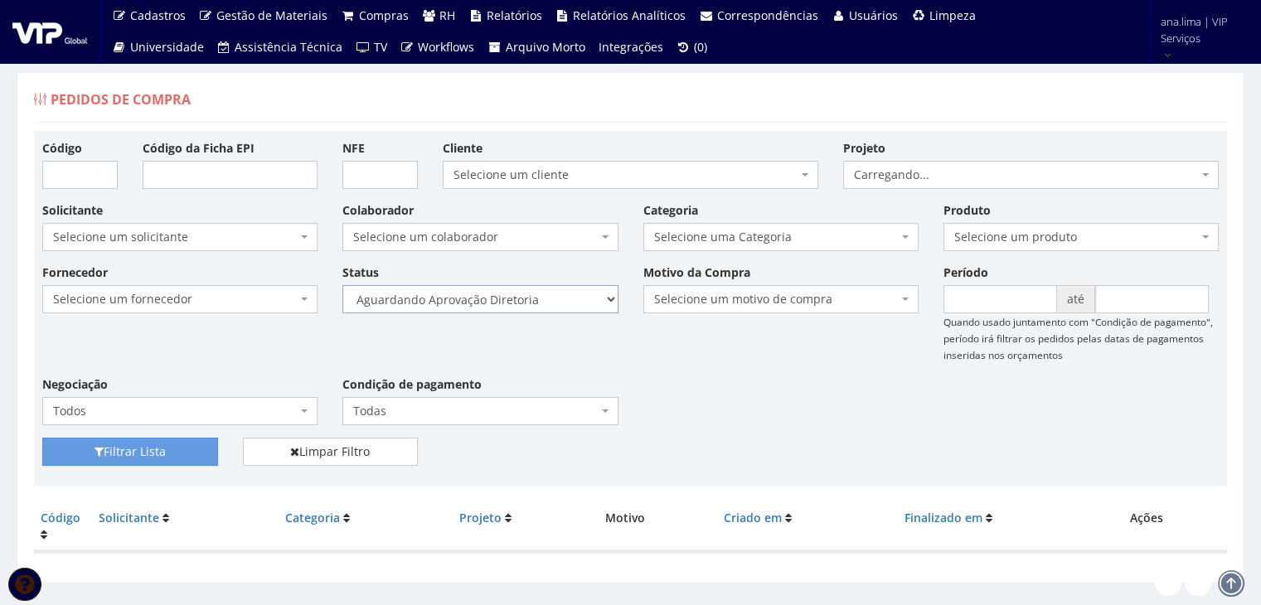
click at [495, 302] on select "Selecione um status Cancelado Aguardando Aprovação Diretoria Pedido Aprovado Ag…" at bounding box center [479, 299] width 275 height 28
click at [342, 285] on select "Selecione um status Cancelado Aguardando Aprovação Diretoria Pedido Aprovado Ag…" at bounding box center [479, 299] width 275 height 28
click at [509, 302] on select "Selecione um status Cancelado Aguardando Aprovação Diretoria Pedido Aprovado Ag…" at bounding box center [479, 299] width 275 height 28
select select "1"
click at [342, 285] on select "Selecione um status Cancelado Aguardando Aprovação Diretoria Pedido Aprovado Ag…" at bounding box center [479, 299] width 275 height 28
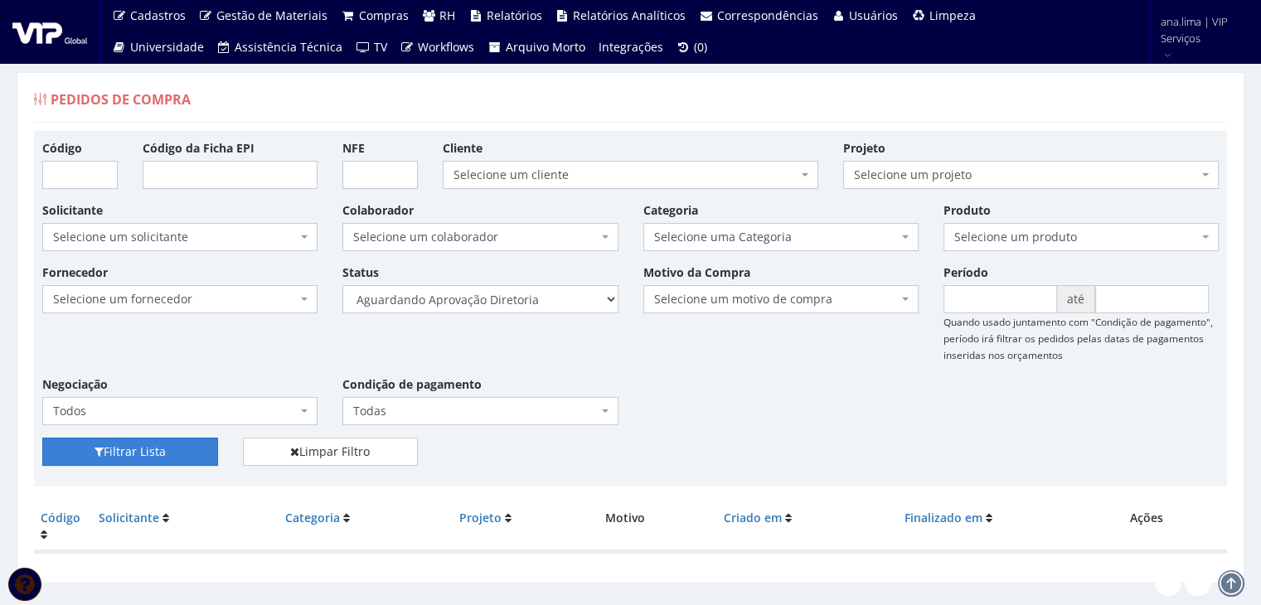
click at [199, 450] on button "Filtrar Lista" at bounding box center [130, 452] width 176 height 28
click at [514, 298] on select "Selecione um status Cancelado Aguardando Aprovação Diretoria Pedido Aprovado Ag…" at bounding box center [479, 299] width 275 height 28
select select "4"
click at [342, 285] on select "Selecione um status Cancelado Aguardando Aprovação Diretoria Pedido Aprovado Ag…" at bounding box center [479, 299] width 275 height 28
click at [172, 452] on button "Filtrar Lista" at bounding box center [130, 452] width 176 height 28
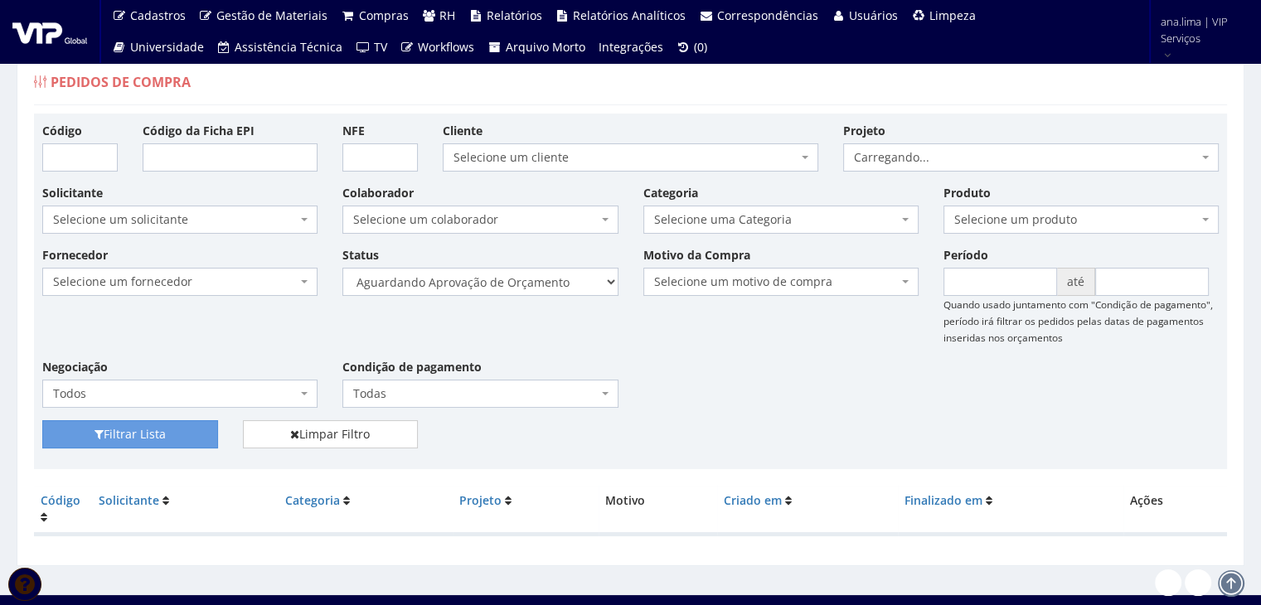
scroll to position [33, 0]
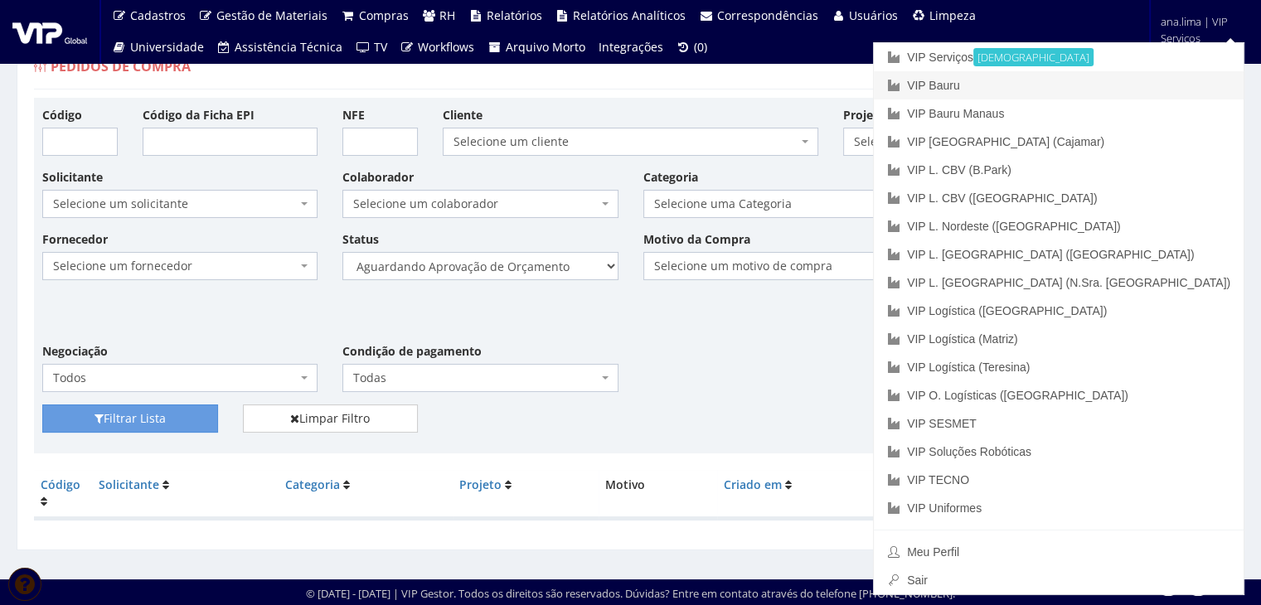
click at [1128, 94] on link "VIP Bauru" at bounding box center [1059, 85] width 370 height 28
